Goal: Navigation & Orientation: Find specific page/section

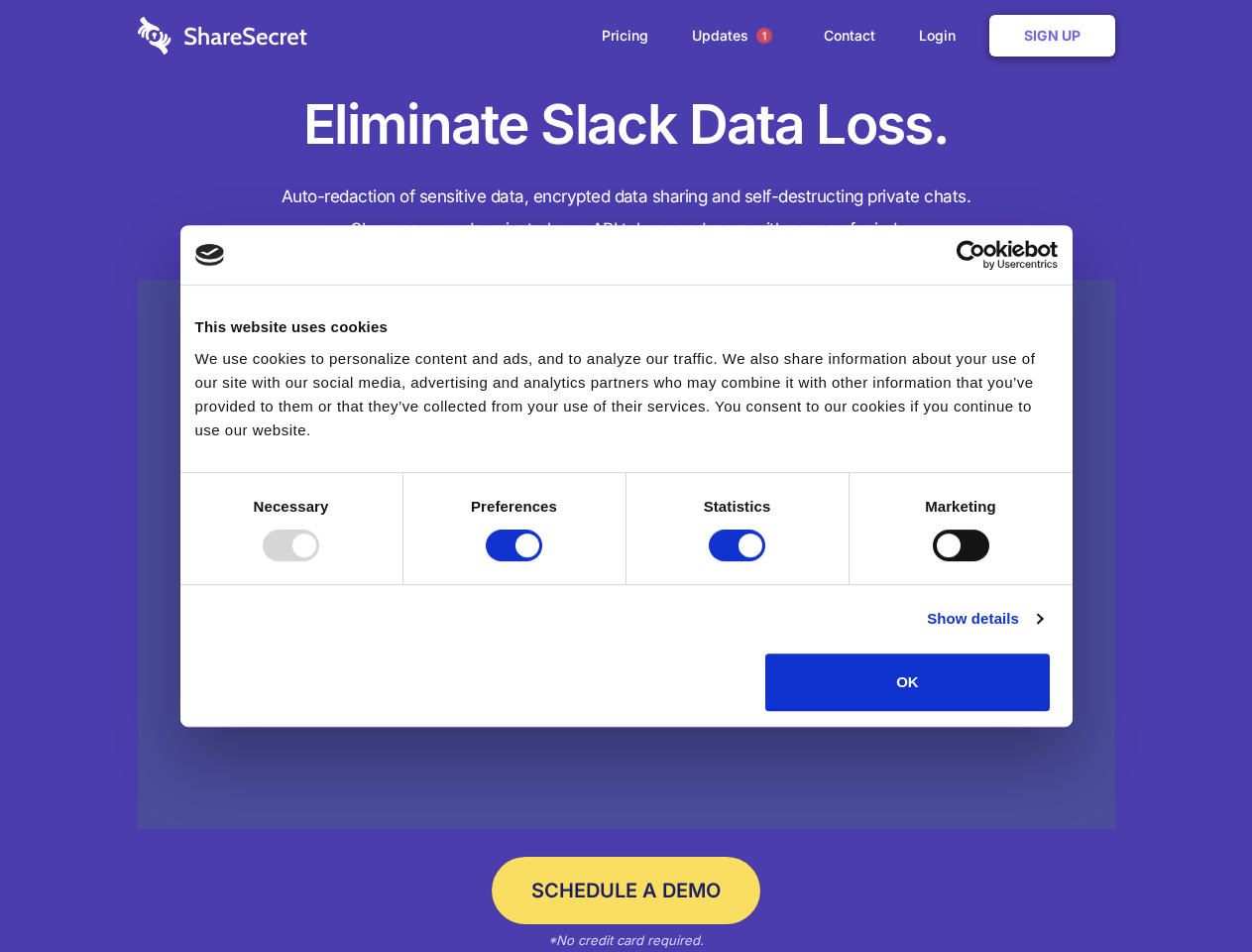
click at [320, 561] on div at bounding box center [291, 545] width 57 height 32
click at [542, 561] on input "Preferences" at bounding box center [513, 545] width 57 height 32
checkbox input "false"
click at [740, 561] on input "Statistics" at bounding box center [737, 545] width 57 height 32
checkbox input "false"
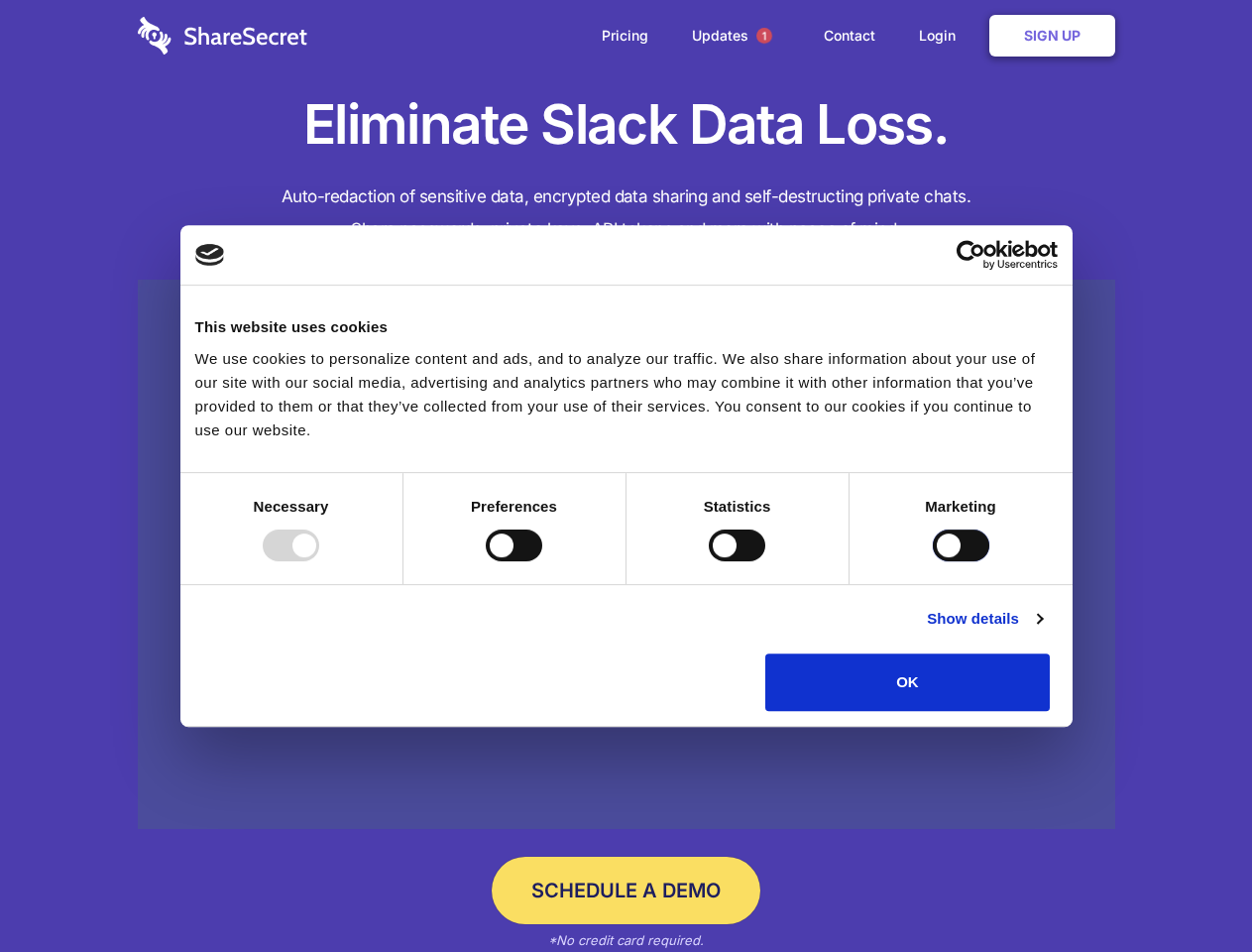
click at [933, 561] on input "Marketing" at bounding box center [961, 545] width 57 height 32
checkbox input "true"
click at [1043, 630] on link "Show details" at bounding box center [985, 618] width 115 height 24
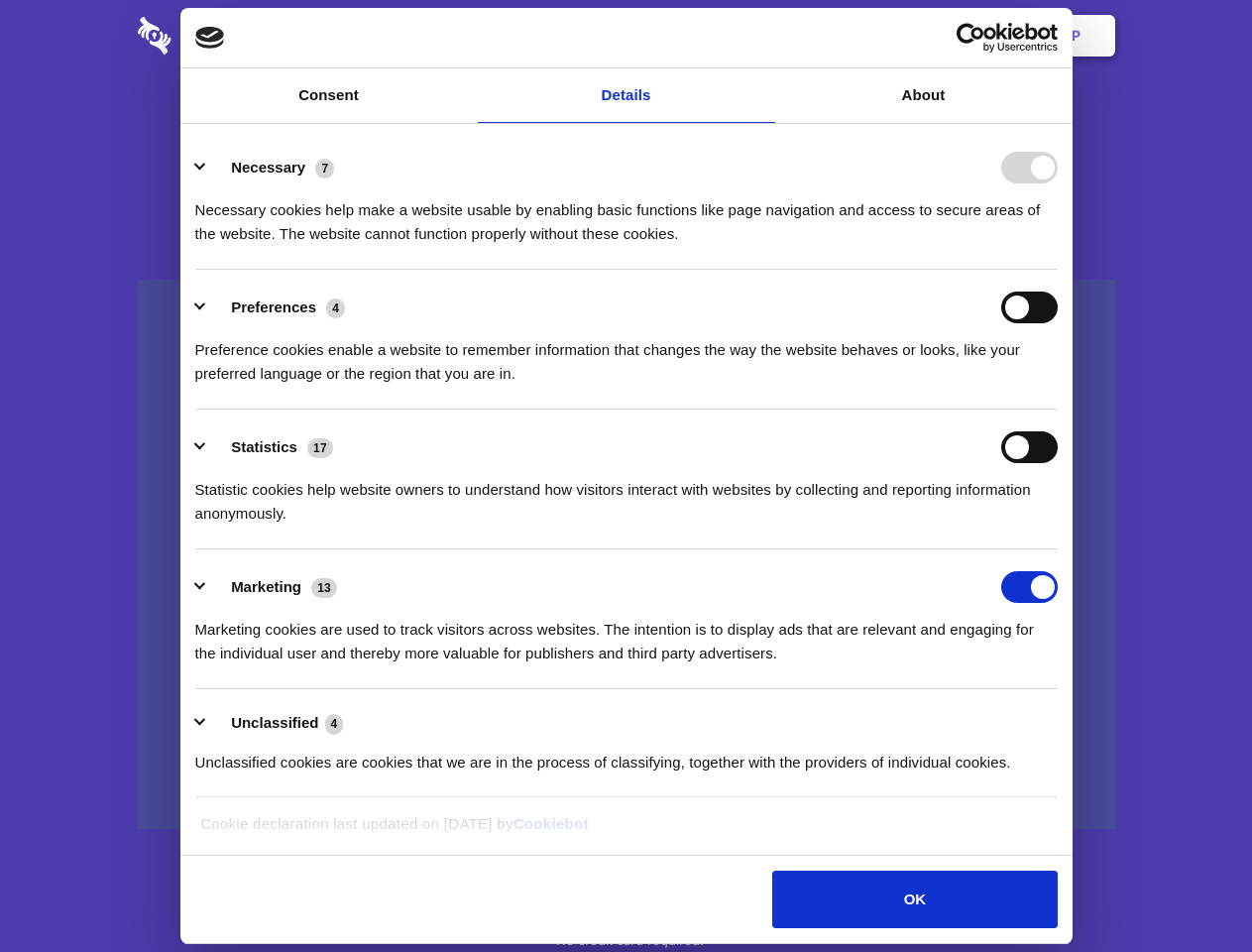
click at [1058, 270] on li "Necessary 7 Necessary cookies help make a website usable by enabling basic func…" at bounding box center [626, 200] width 863 height 140
click at [764, 36] on span "1" at bounding box center [765, 36] width 16 height 16
